Goal: Transaction & Acquisition: Register for event/course

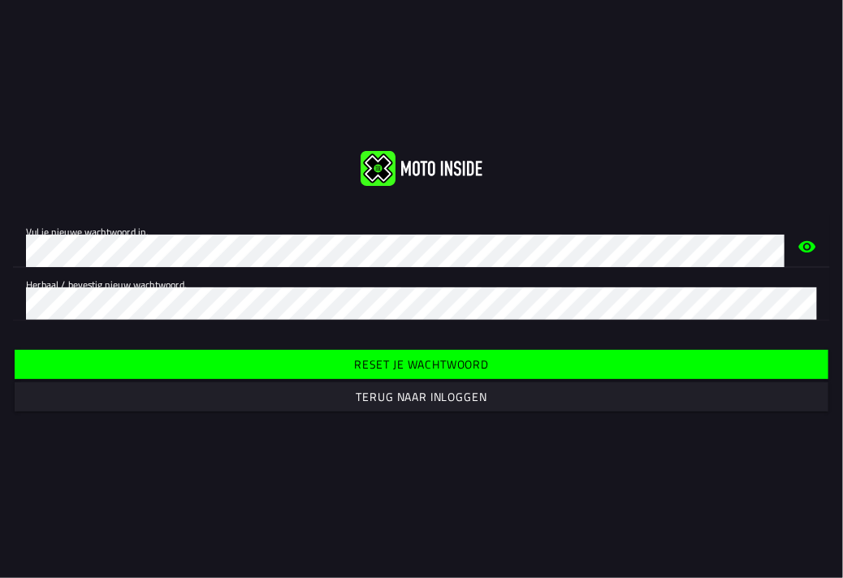
click at [802, 249] on icon "eye" at bounding box center [807, 245] width 17 height 11
click at [46, 324] on div "Vul je nieuwe wachtwoord in. Herhaal / bevestig nieuw wachtwoord." at bounding box center [421, 268] width 843 height 132
drag, startPoint x: 429, startPoint y: 361, endPoint x: 422, endPoint y: 357, distance: 8.4
click at [0, 0] on slot "Reset je wachtwoord" at bounding box center [0, 0] width 0 height 0
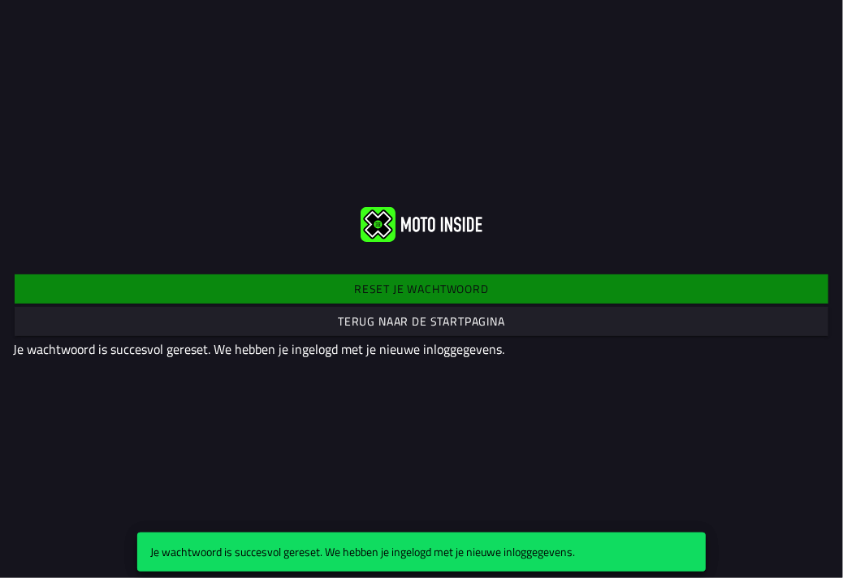
click at [0, 0] on slot "Terug naar de startpagina" at bounding box center [0, 0] width 0 height 0
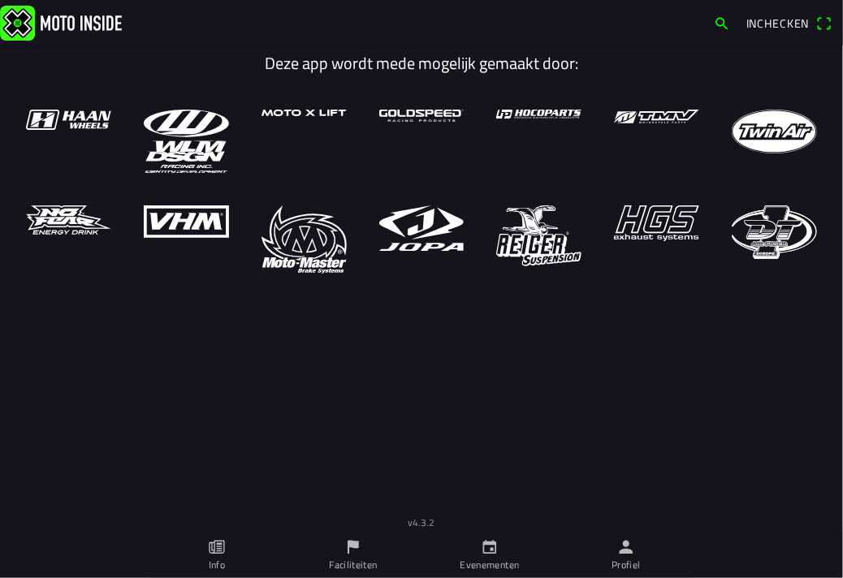
click at [629, 558] on ion-label "Profiel" at bounding box center [626, 565] width 29 height 15
click at [489, 541] on icon "calendar" at bounding box center [490, 547] width 18 height 18
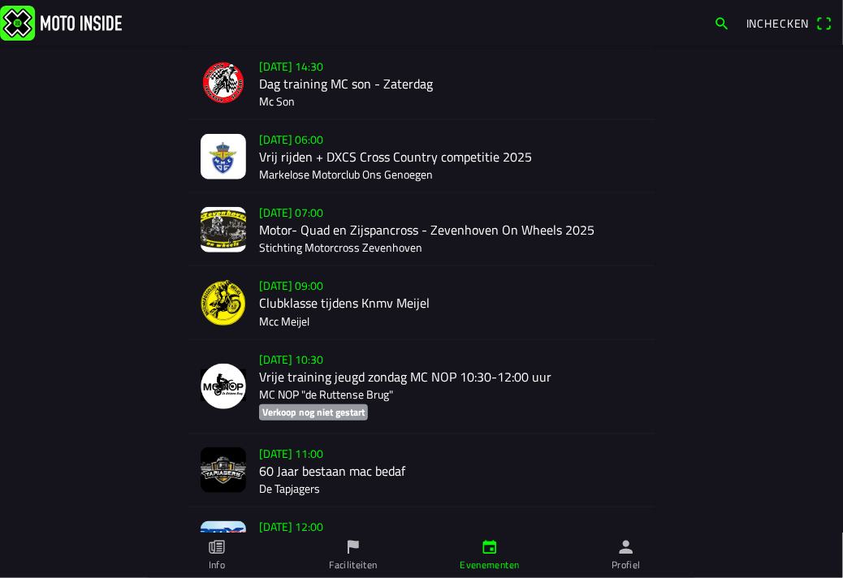
scroll to position [2434, 0]
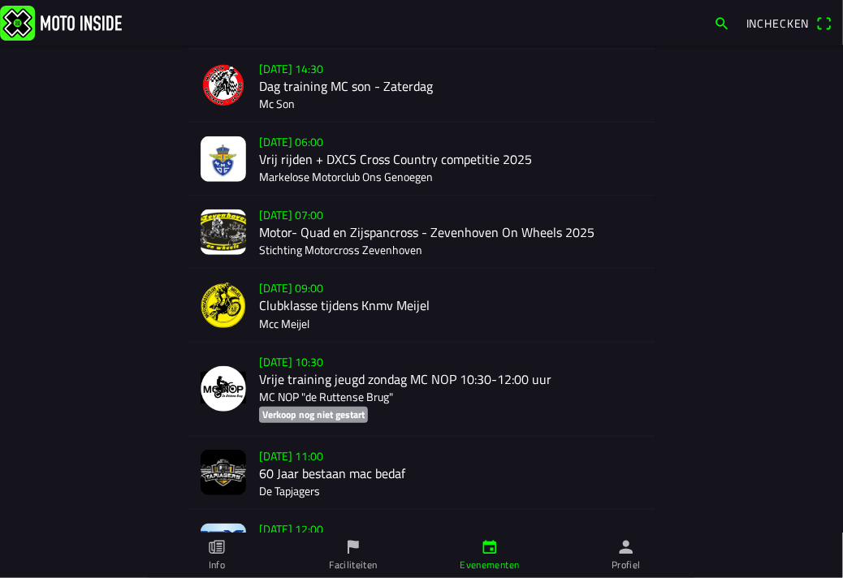
click at [355, 153] on div "zo 21 sep. - 06:00 Vrij rijden + DXCS Cross Country competitie 2025 Markelose M…" at bounding box center [450, 159] width 383 height 72
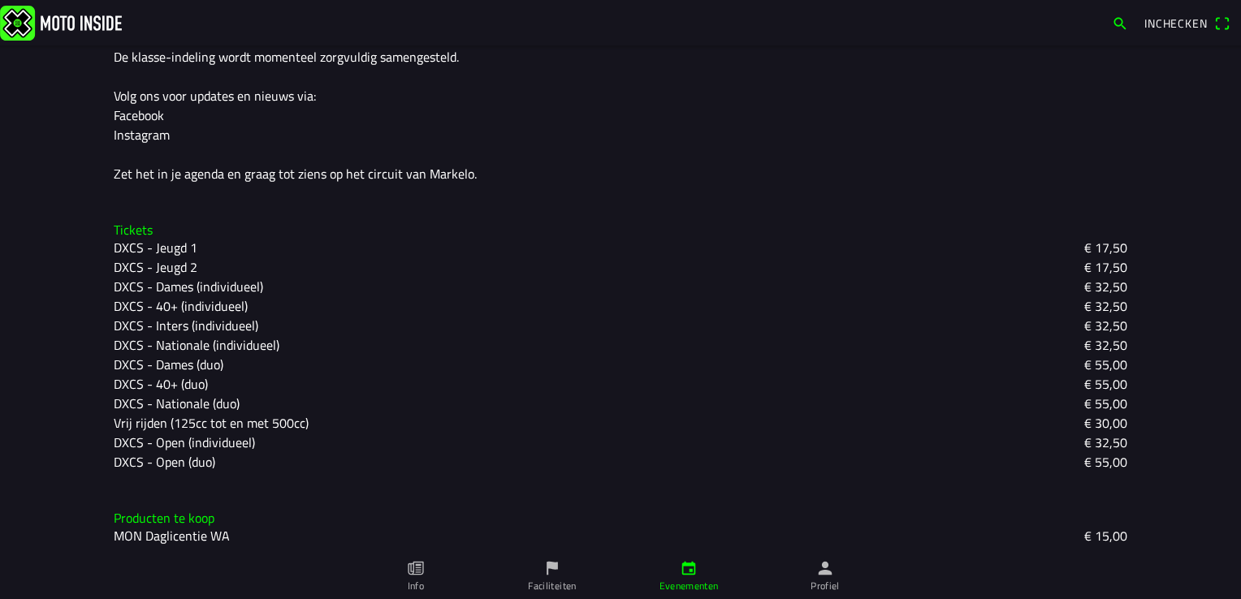
scroll to position [644, 0]
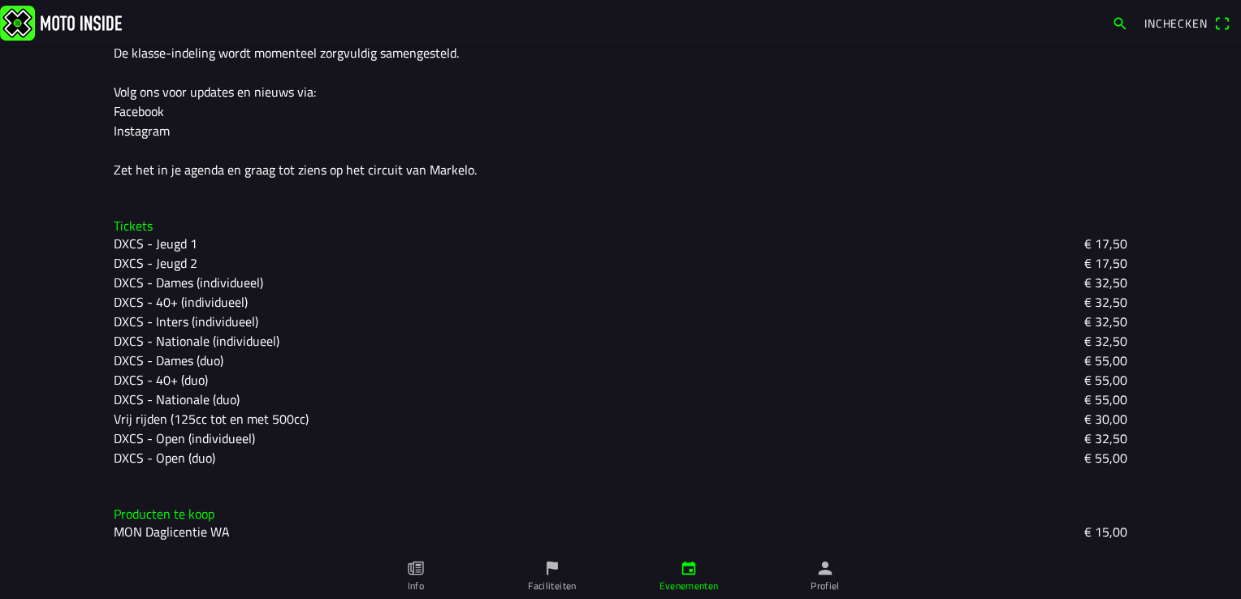
click at [0, 0] on slot "Vrij rijden (125cc tot en met 500cc)" at bounding box center [0, 0] width 0 height 0
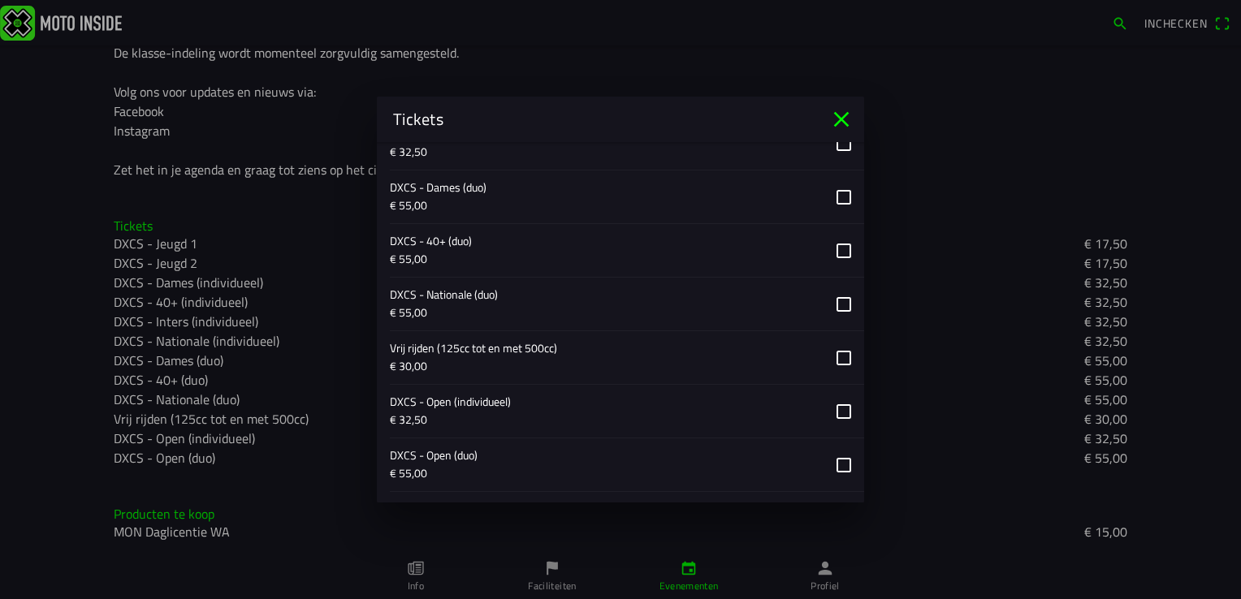
scroll to position [1218, 0]
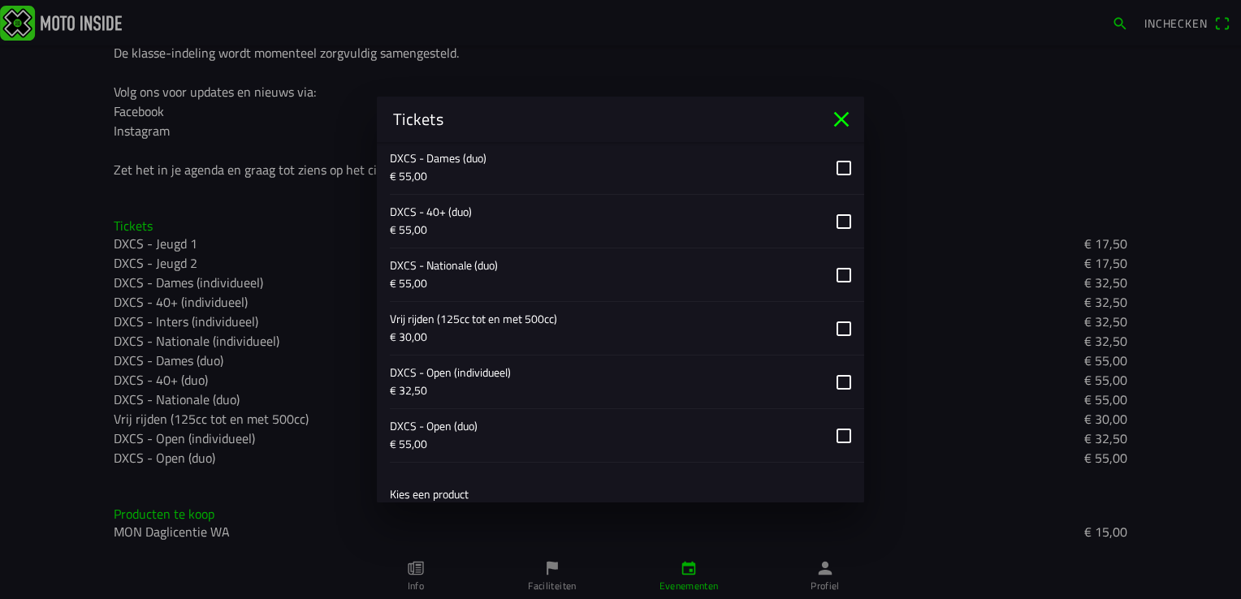
click at [835, 326] on button "button" at bounding box center [627, 328] width 474 height 53
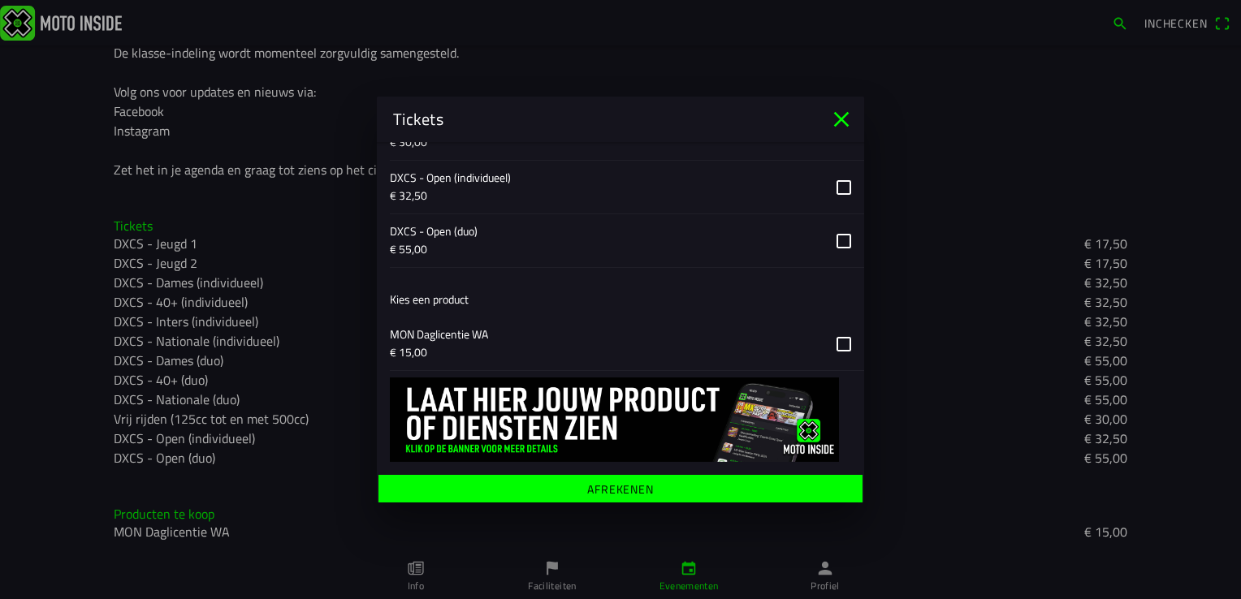
scroll to position [1414, 0]
click at [588, 483] on ion-label "Afrekenen" at bounding box center [620, 488] width 67 height 11
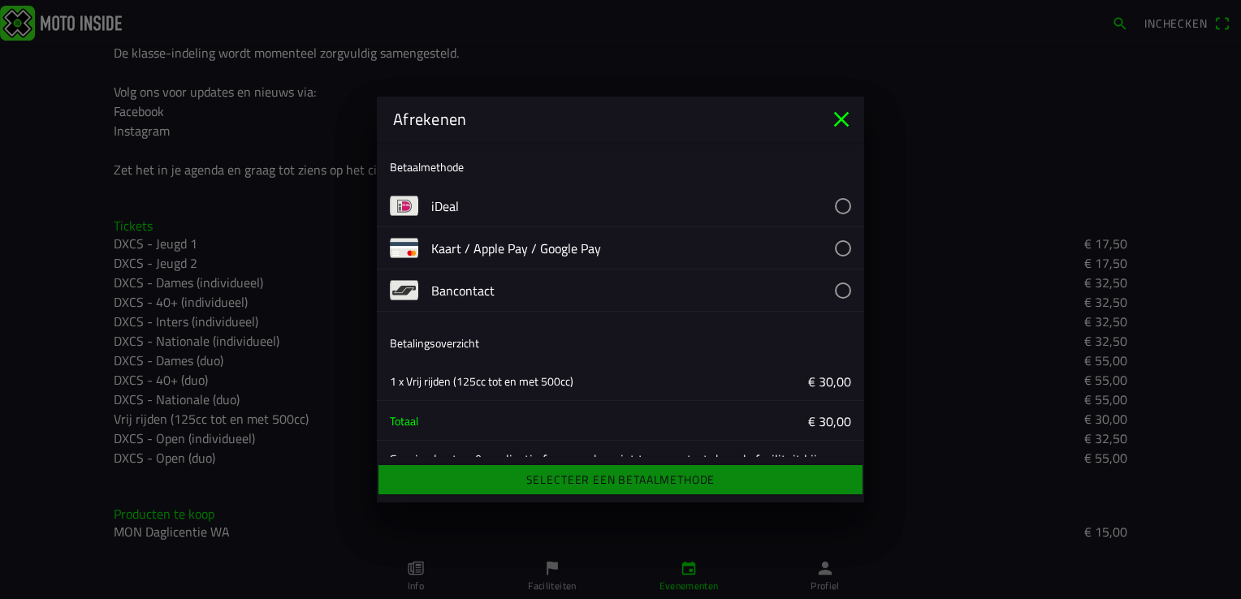
click at [824, 206] on button "button" at bounding box center [647, 205] width 433 height 41
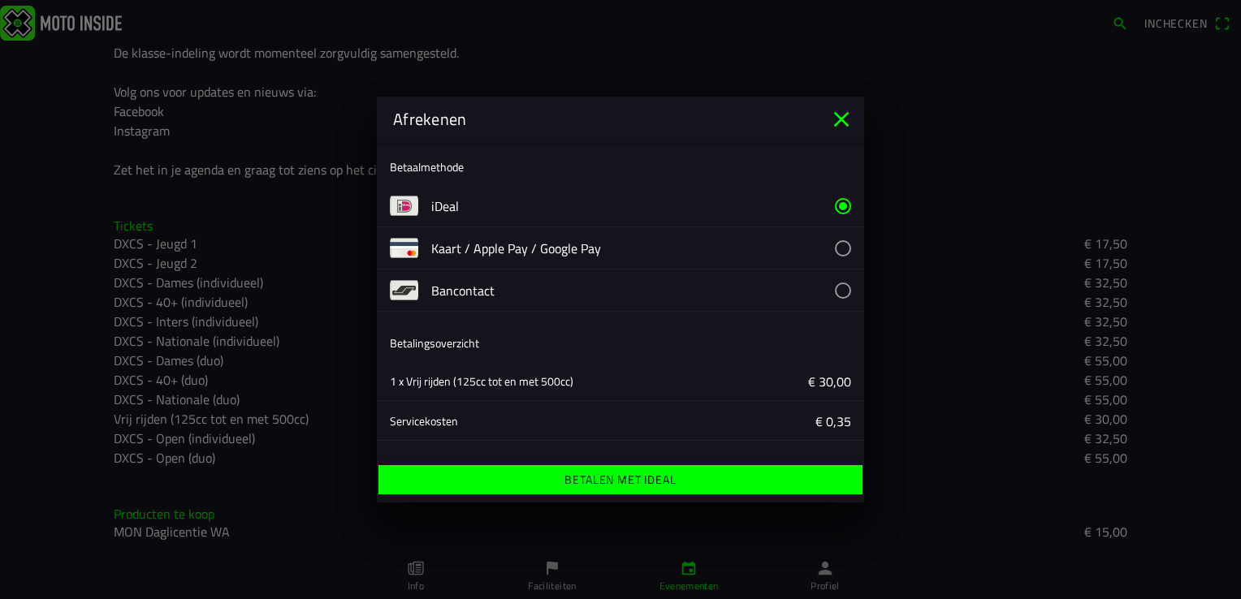
click at [642, 476] on ion-label "Betalen met iDeal" at bounding box center [619, 479] width 111 height 11
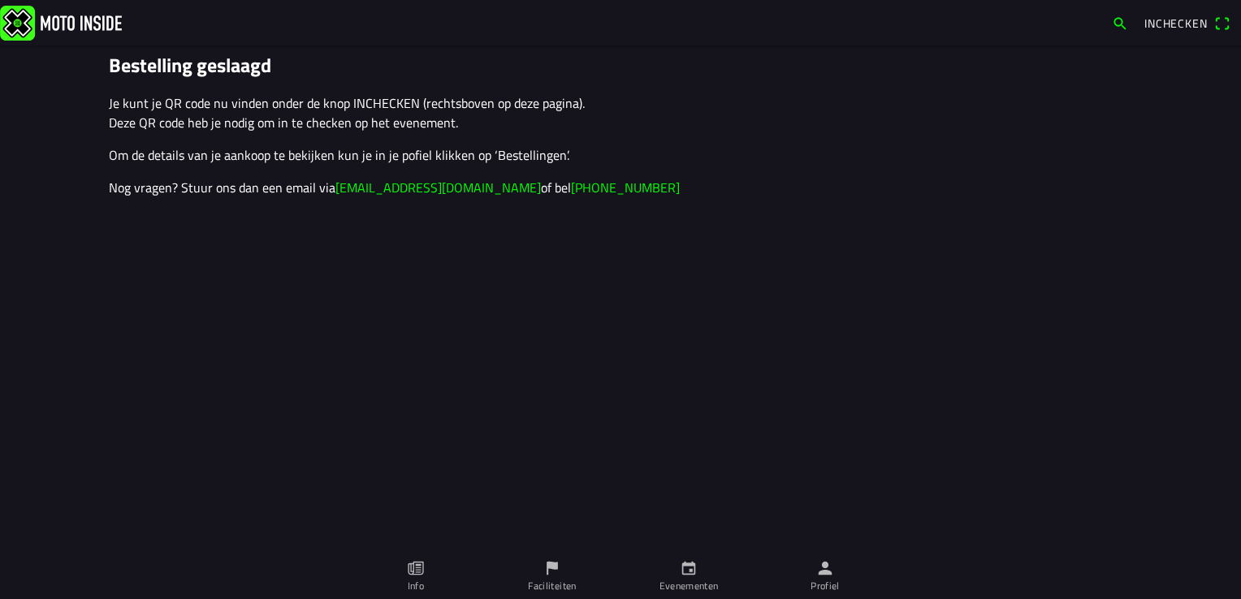
click at [828, 573] on icon "person" at bounding box center [826, 569] width 14 height 14
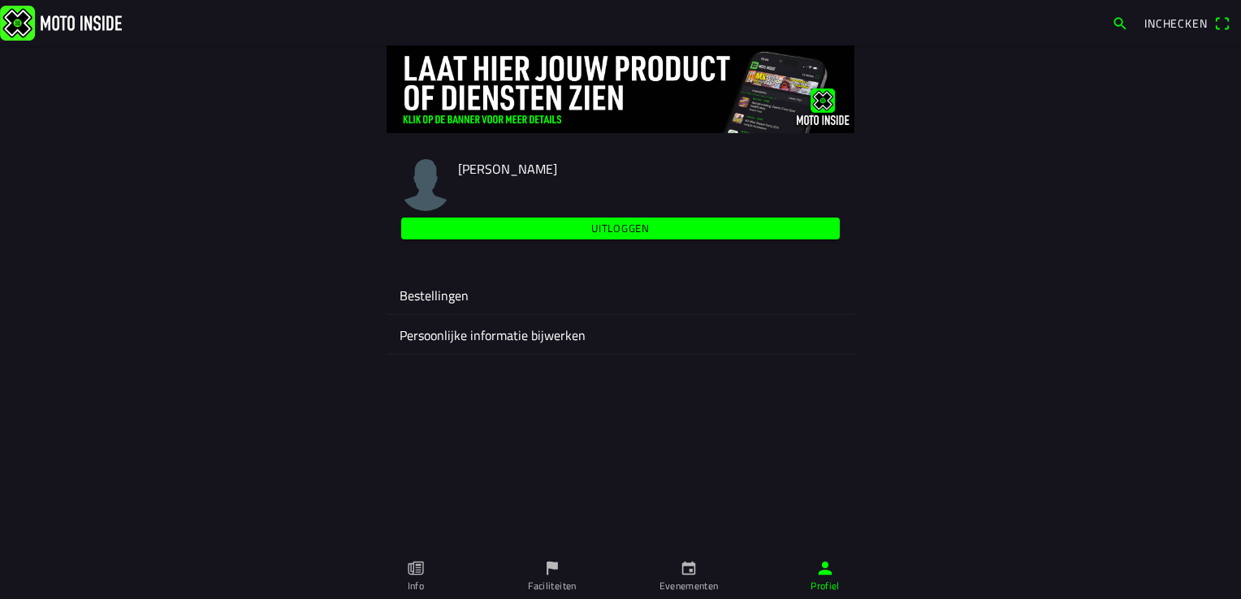
click at [0, 0] on slot "Uitloggen" at bounding box center [0, 0] width 0 height 0
